Goal: Task Accomplishment & Management: Manage account settings

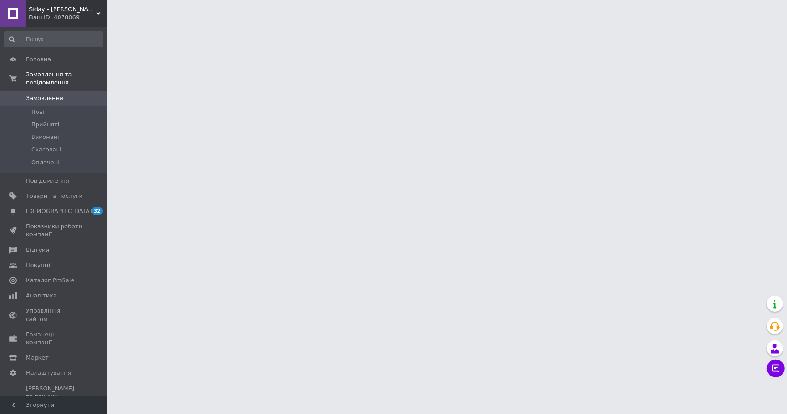
click at [170, 22] on html "Siday - крісло мішок Ваш ID: 4078069 Сайт Siday - крісло мішок Кабінет покупця …" at bounding box center [393, 11] width 787 height 22
click at [70, 297] on span "Аналітика" at bounding box center [54, 296] width 57 height 8
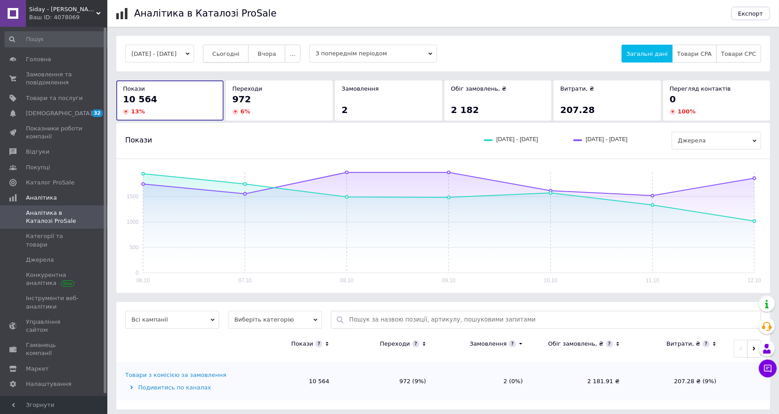
click at [240, 56] on span "Сьогодні" at bounding box center [225, 54] width 27 height 7
